Goal: Information Seeking & Learning: Learn about a topic

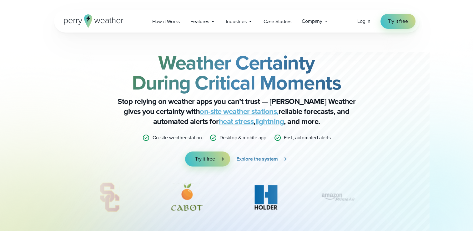
click at [361, 26] on div "Log in Try it free" at bounding box center [386, 21] width 58 height 15
click at [362, 22] on span "Log in" at bounding box center [363, 20] width 13 height 7
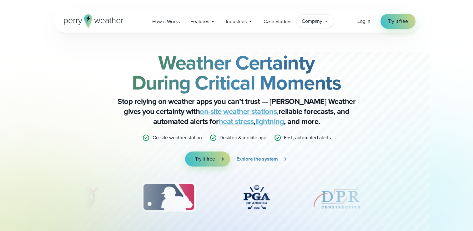
click at [324, 20] on icon at bounding box center [325, 21] width 5 height 5
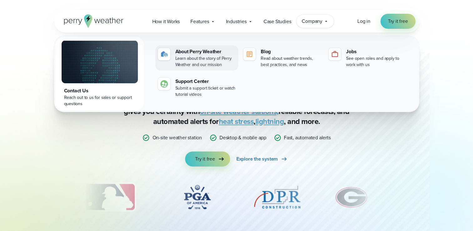
click at [171, 59] on link "About Perry Weather Learn about the story of Perry Weather and our mission" at bounding box center [196, 57] width 83 height 25
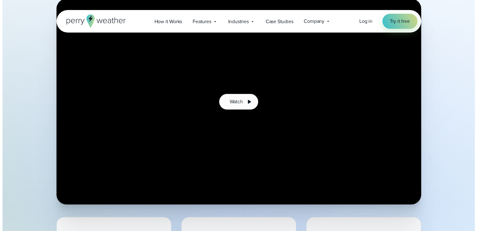
scroll to position [161, 0]
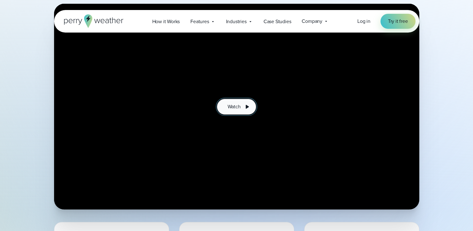
click at [236, 102] on button "Watch" at bounding box center [236, 107] width 39 height 16
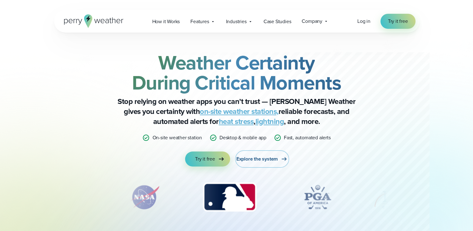
click at [271, 156] on span "Explore the system" at bounding box center [257, 158] width 42 height 7
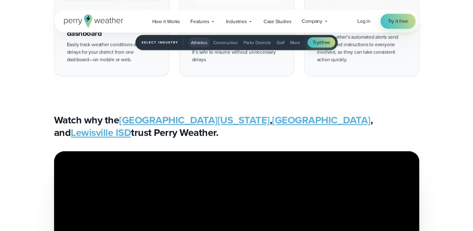
scroll to position [1239, 0]
